Goal: Task Accomplishment & Management: Manage account settings

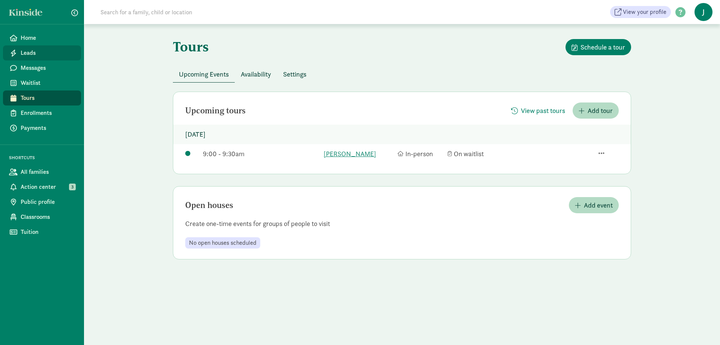
click at [26, 51] on span "Leads" at bounding box center [48, 52] width 54 height 9
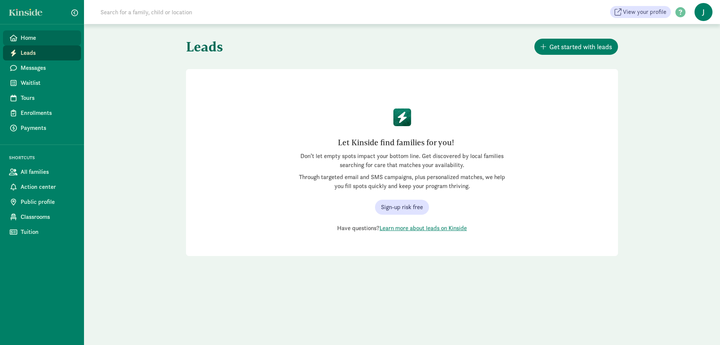
click at [33, 39] on span "Home" at bounding box center [48, 37] width 54 height 9
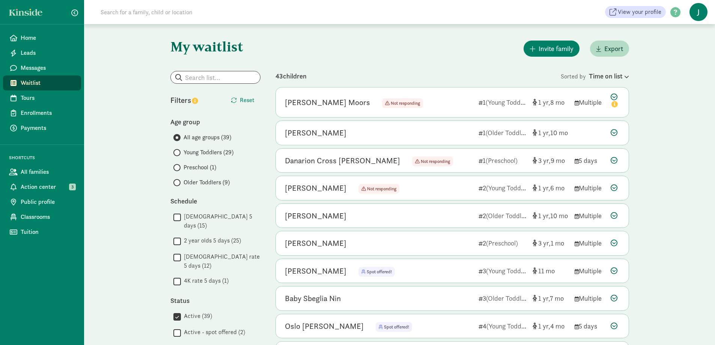
click at [174, 218] on input "1 year old 5 days (15)" at bounding box center [177, 217] width 8 height 10
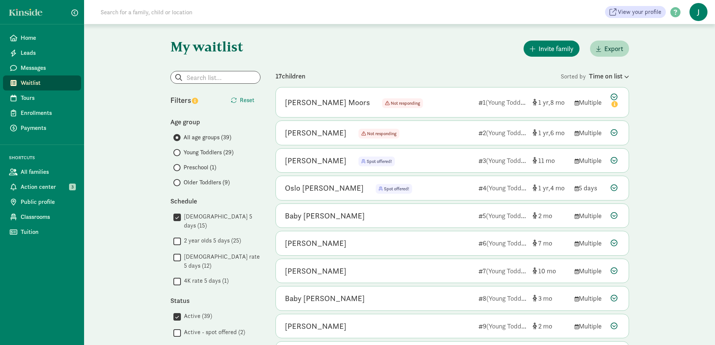
click at [179, 216] on input "1 year old 5 days (15)" at bounding box center [177, 217] width 8 height 10
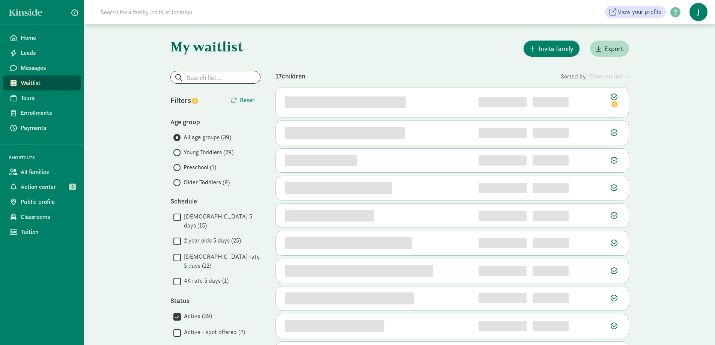
click at [177, 154] on input "Young Toddlers (29)" at bounding box center [175, 152] width 5 height 5
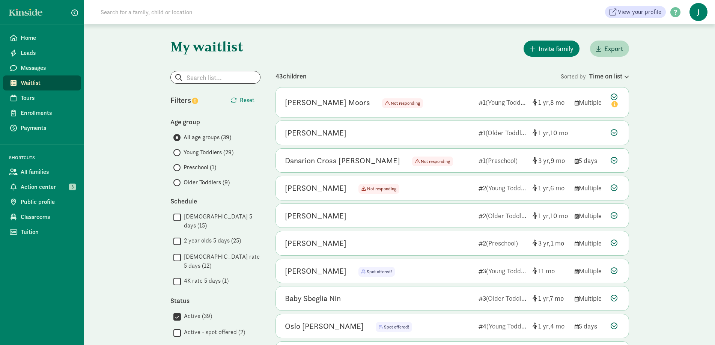
click at [178, 151] on span at bounding box center [176, 152] width 7 height 7
click at [178, 151] on input "Young Toddlers (29)" at bounding box center [175, 152] width 5 height 5
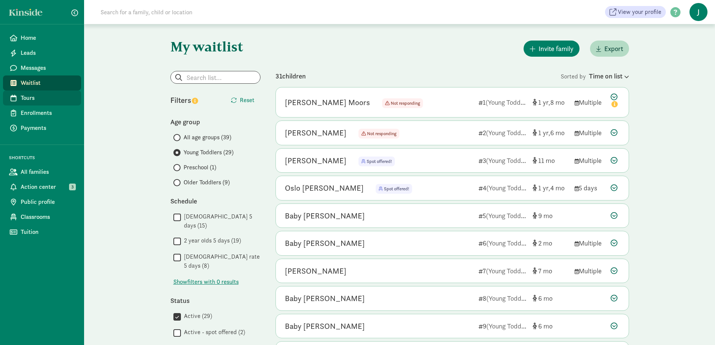
click at [27, 100] on span "Tours" at bounding box center [48, 97] width 54 height 9
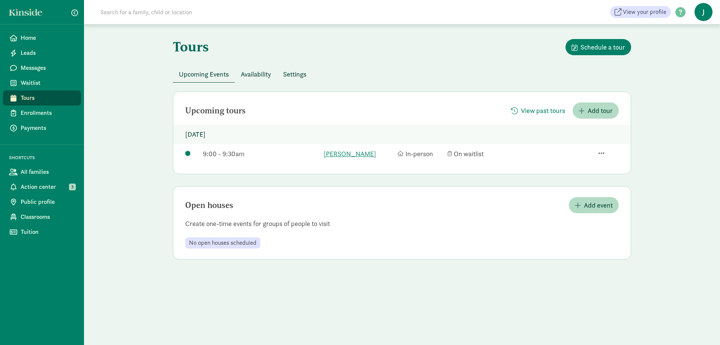
click at [265, 78] on span "Availability" at bounding box center [256, 74] width 30 height 10
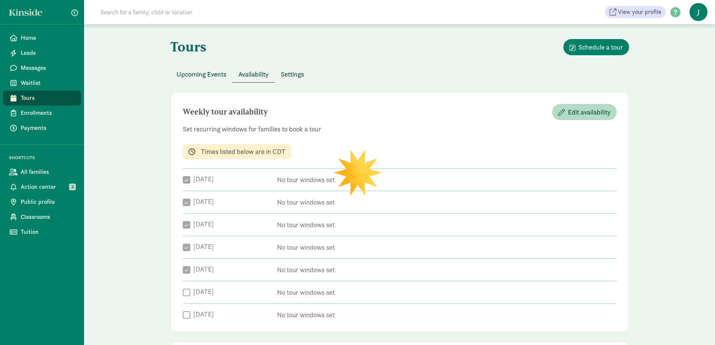
checkbox input "true"
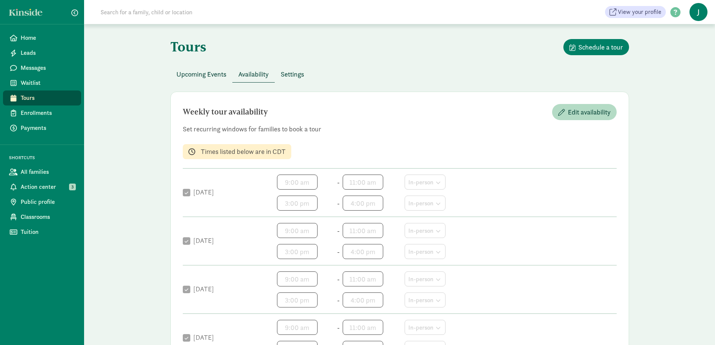
click at [203, 77] on span "Upcoming Events" at bounding box center [201, 74] width 50 height 10
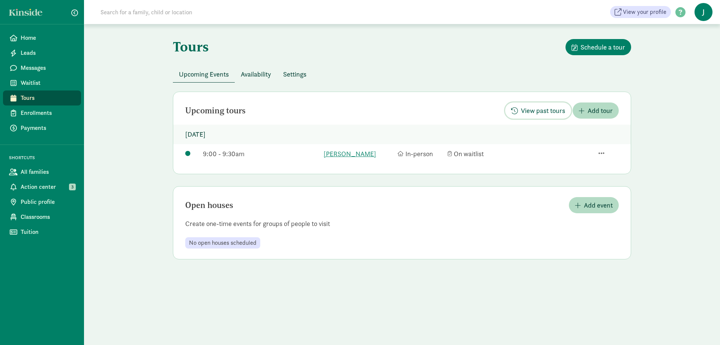
click at [539, 110] on span "View past tours" at bounding box center [543, 110] width 44 height 10
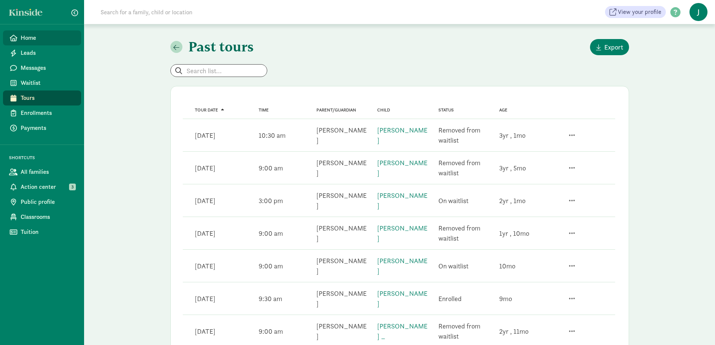
click at [45, 39] on span "Home" at bounding box center [48, 37] width 54 height 9
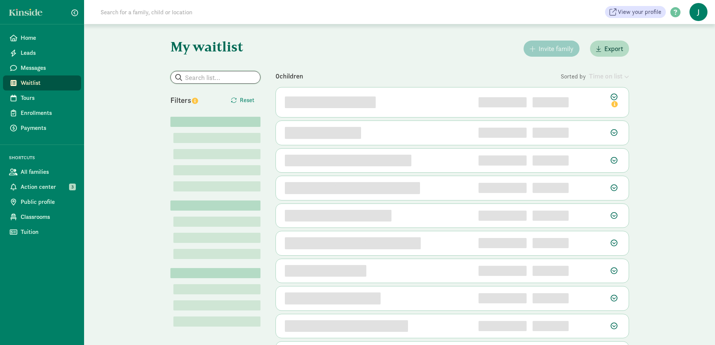
click at [201, 76] on input "search" at bounding box center [215, 77] width 89 height 12
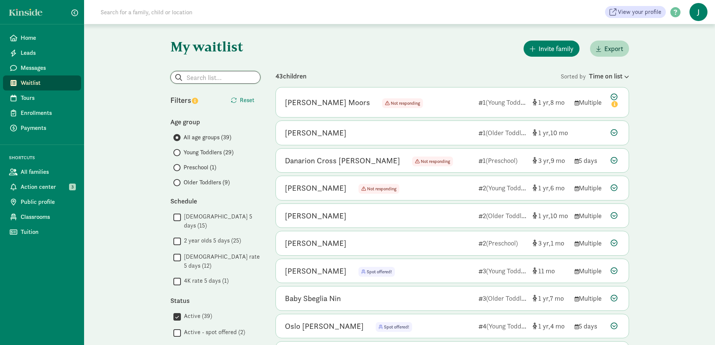
click at [194, 74] on input "search" at bounding box center [215, 77] width 89 height 12
type input "Michael"
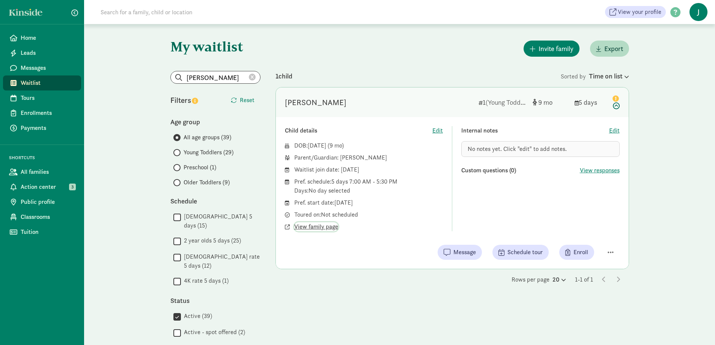
click at [325, 226] on span "View family page" at bounding box center [316, 226] width 44 height 9
click at [585, 250] on span "Enroll" at bounding box center [580, 252] width 15 height 9
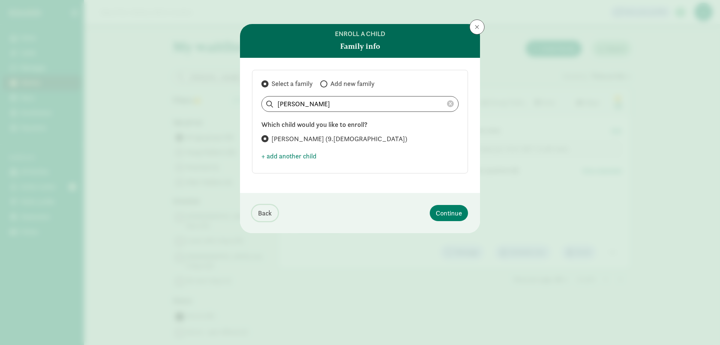
click at [265, 212] on span "Back" at bounding box center [265, 213] width 14 height 10
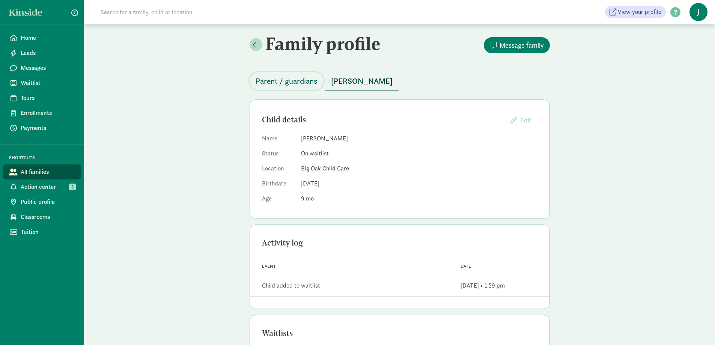
click at [298, 82] on span "Parent / guardians" at bounding box center [287, 81] width 62 height 12
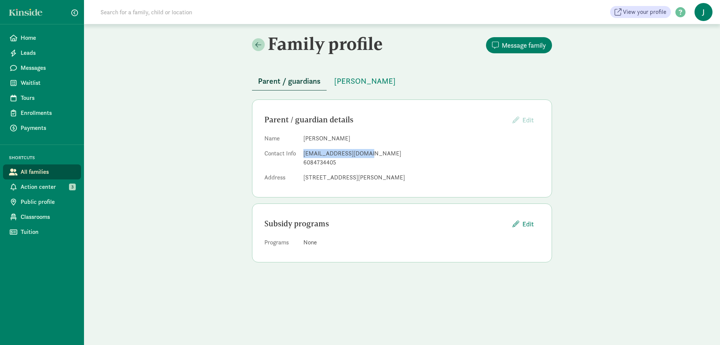
drag, startPoint x: 304, startPoint y: 153, endPoint x: 370, endPoint y: 154, distance: 66.4
click at [370, 154] on div "[EMAIL_ADDRESS][DOMAIN_NAME]" at bounding box center [422, 153] width 236 height 9
copy div "[EMAIL_ADDRESS][DOMAIN_NAME]"
click at [40, 114] on span "Enrollments" at bounding box center [48, 112] width 54 height 9
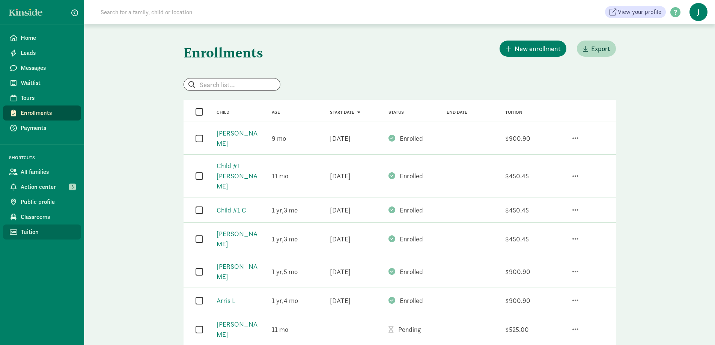
click at [26, 232] on span "Tuition" at bounding box center [48, 231] width 54 height 9
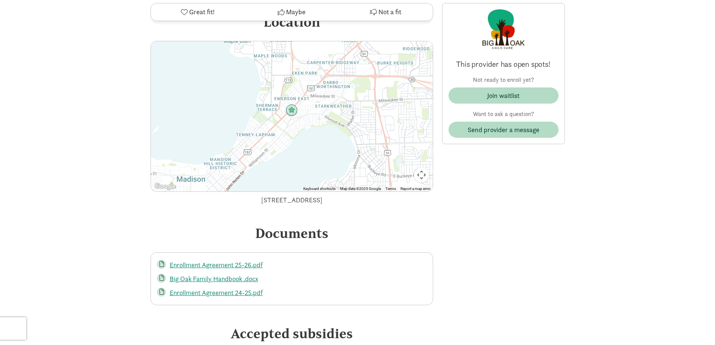
scroll to position [1426, 0]
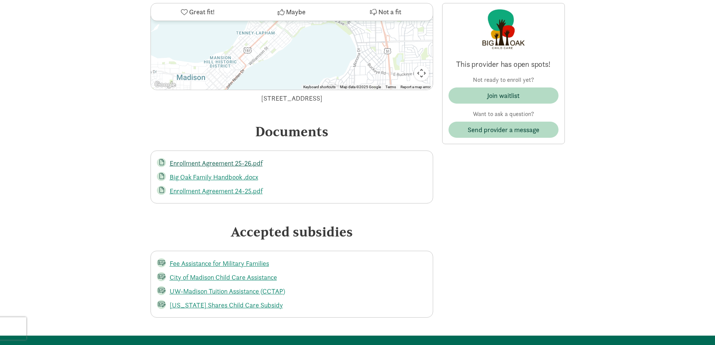
click at [224, 159] on link "Enrollment Agreement 25-26.pdf" at bounding box center [216, 163] width 93 height 9
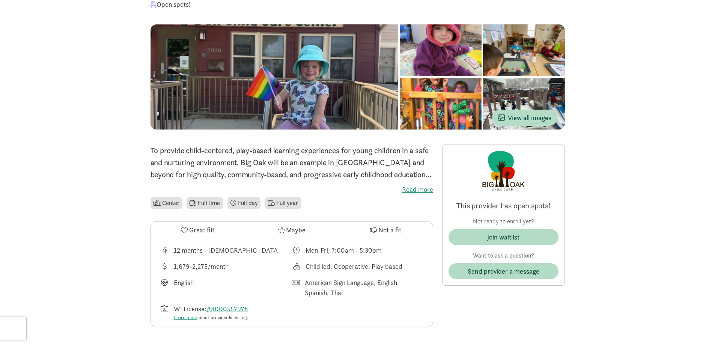
scroll to position [0, 0]
